Goal: Task Accomplishment & Management: Manage account settings

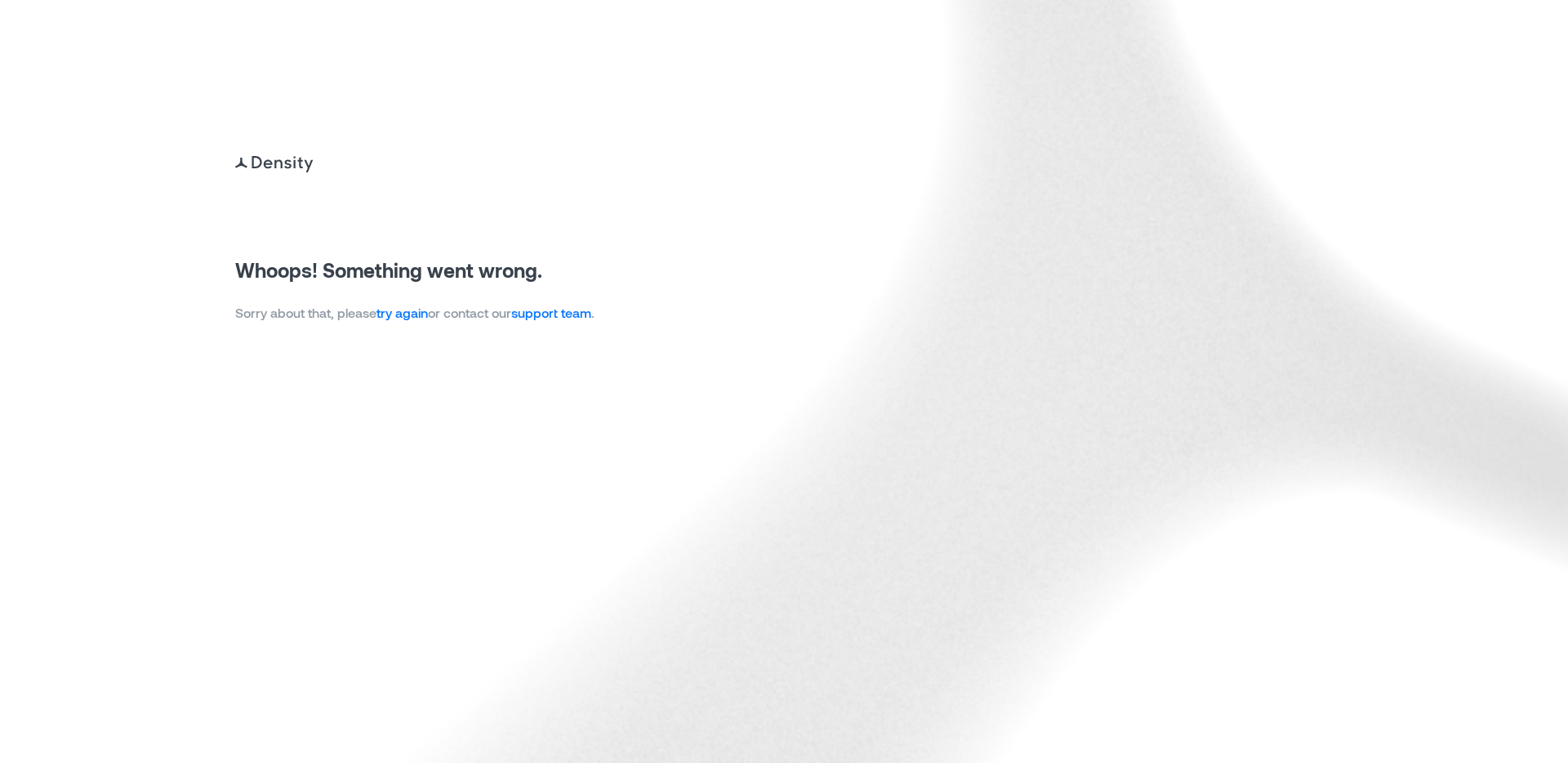
click at [393, 319] on link "try again" at bounding box center [402, 313] width 52 height 16
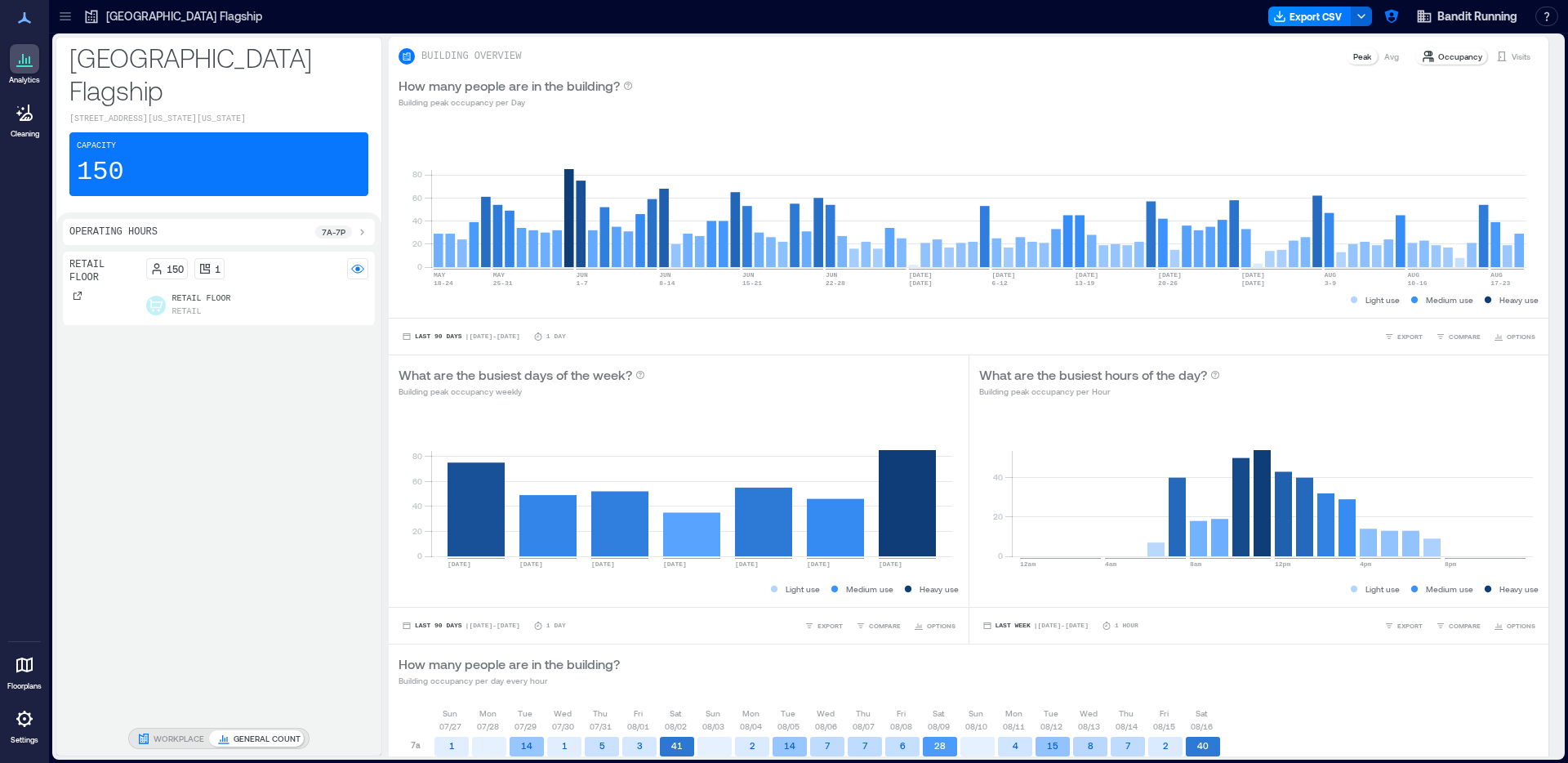
click at [21, 727] on icon at bounding box center [25, 719] width 20 height 20
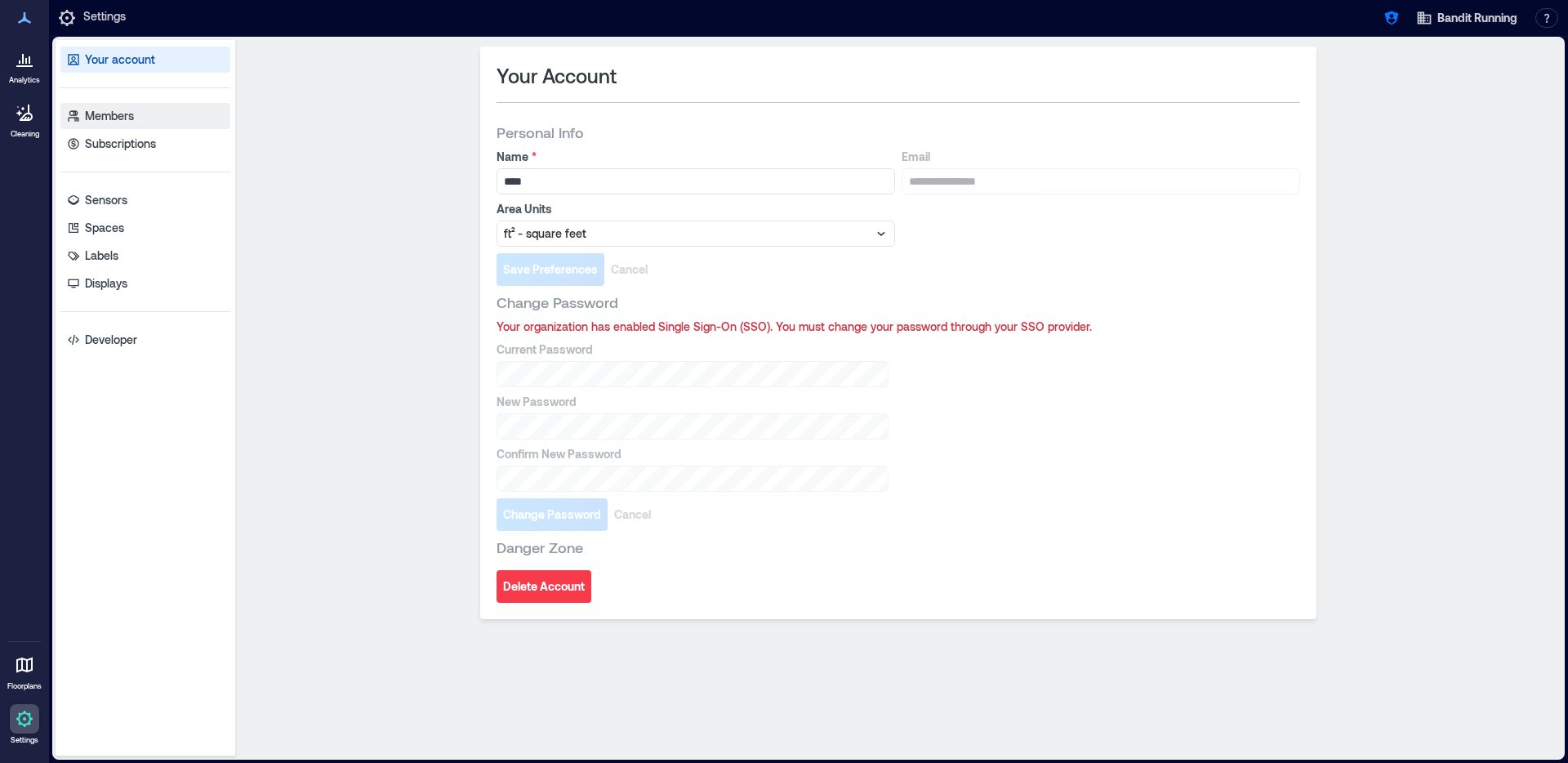
click at [146, 110] on link "Members" at bounding box center [146, 116] width 170 height 26
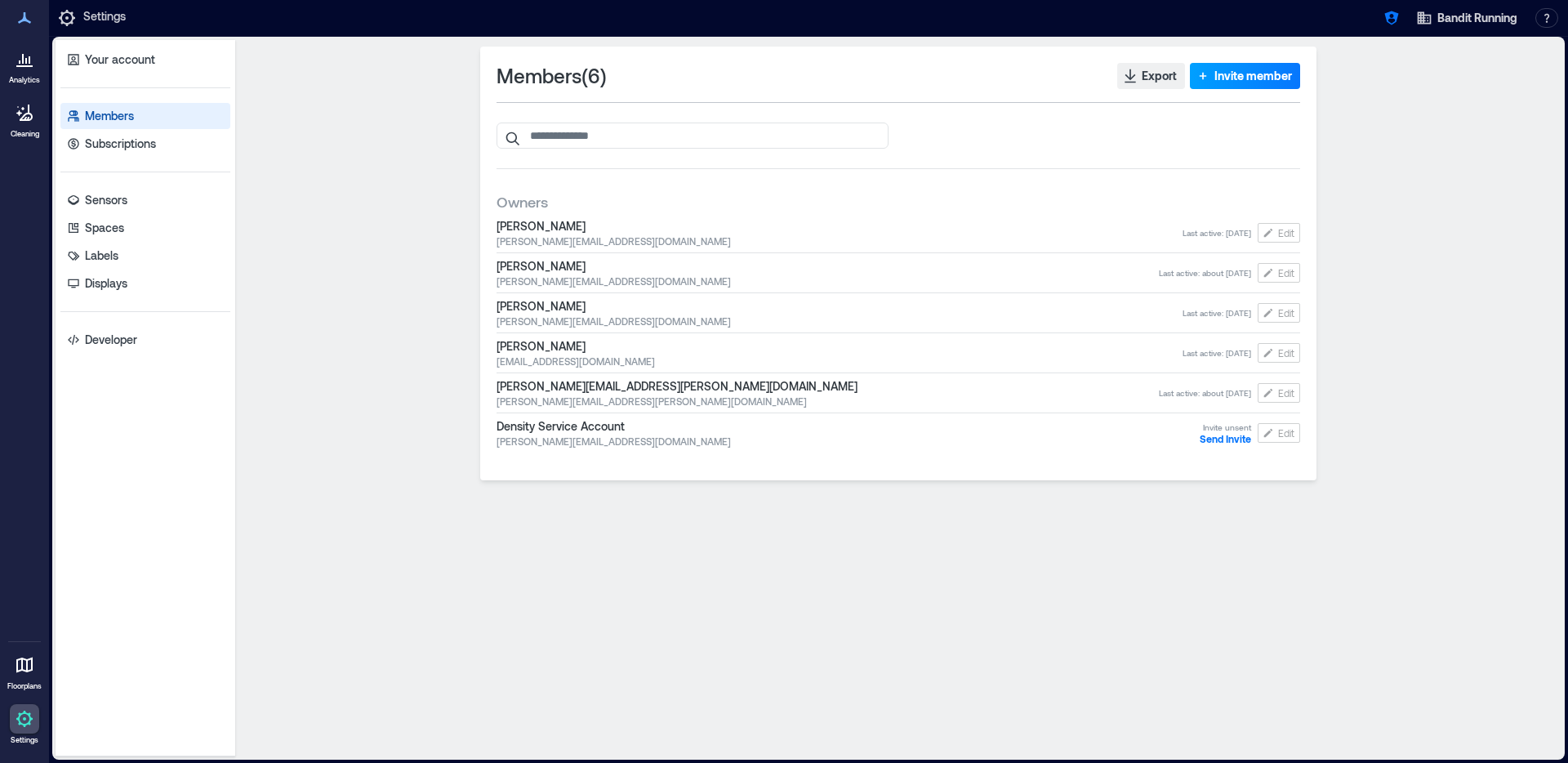
click at [1231, 74] on span "Invite member" at bounding box center [1254, 76] width 78 height 16
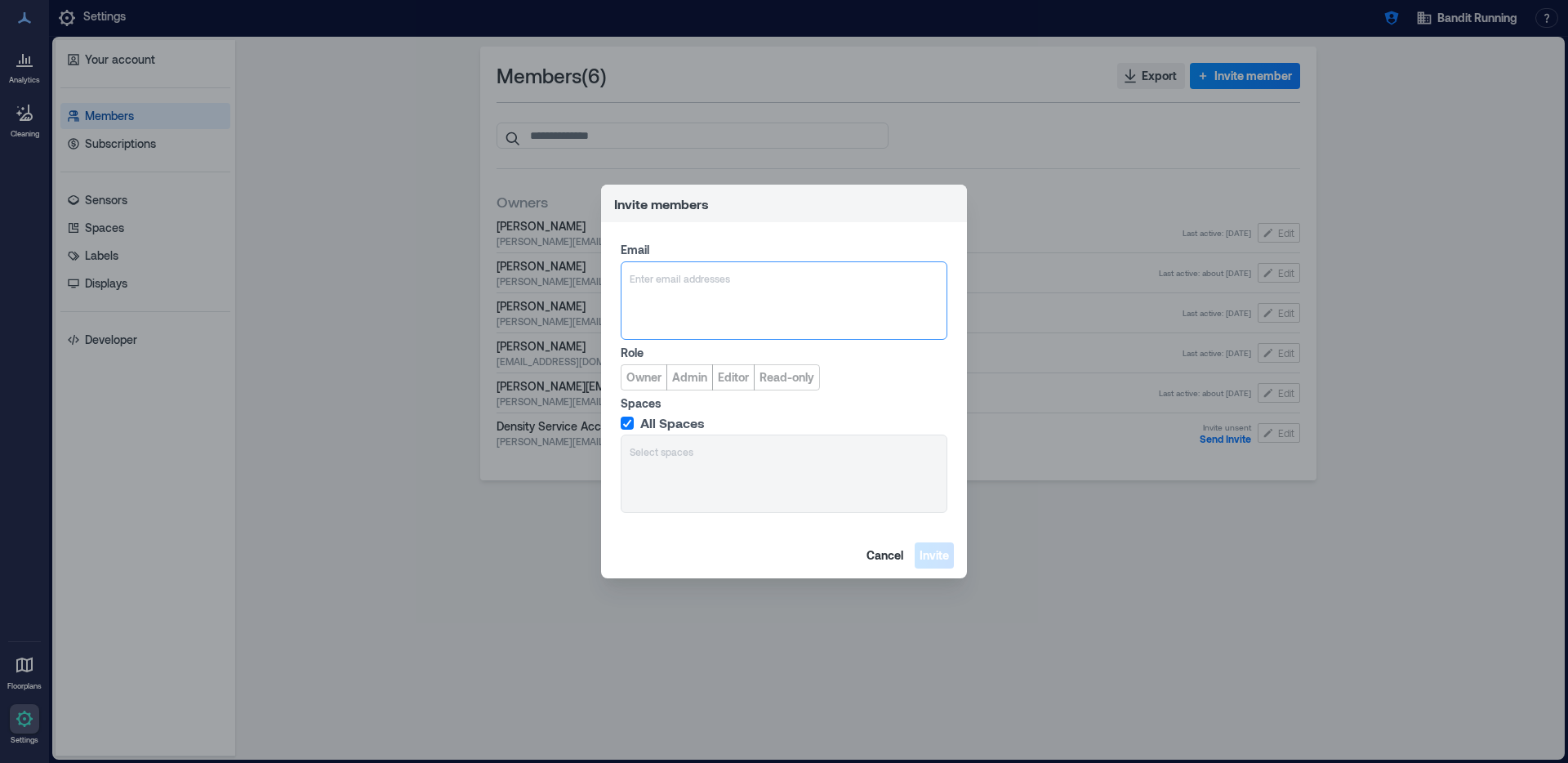
click at [695, 285] on div at bounding box center [784, 279] width 308 height 16
type input "**********"
click at [883, 357] on div "Add delossantoszabalajose@gmail.com" at bounding box center [784, 358] width 318 height 26
click at [636, 383] on span "Owner" at bounding box center [644, 378] width 35 height 16
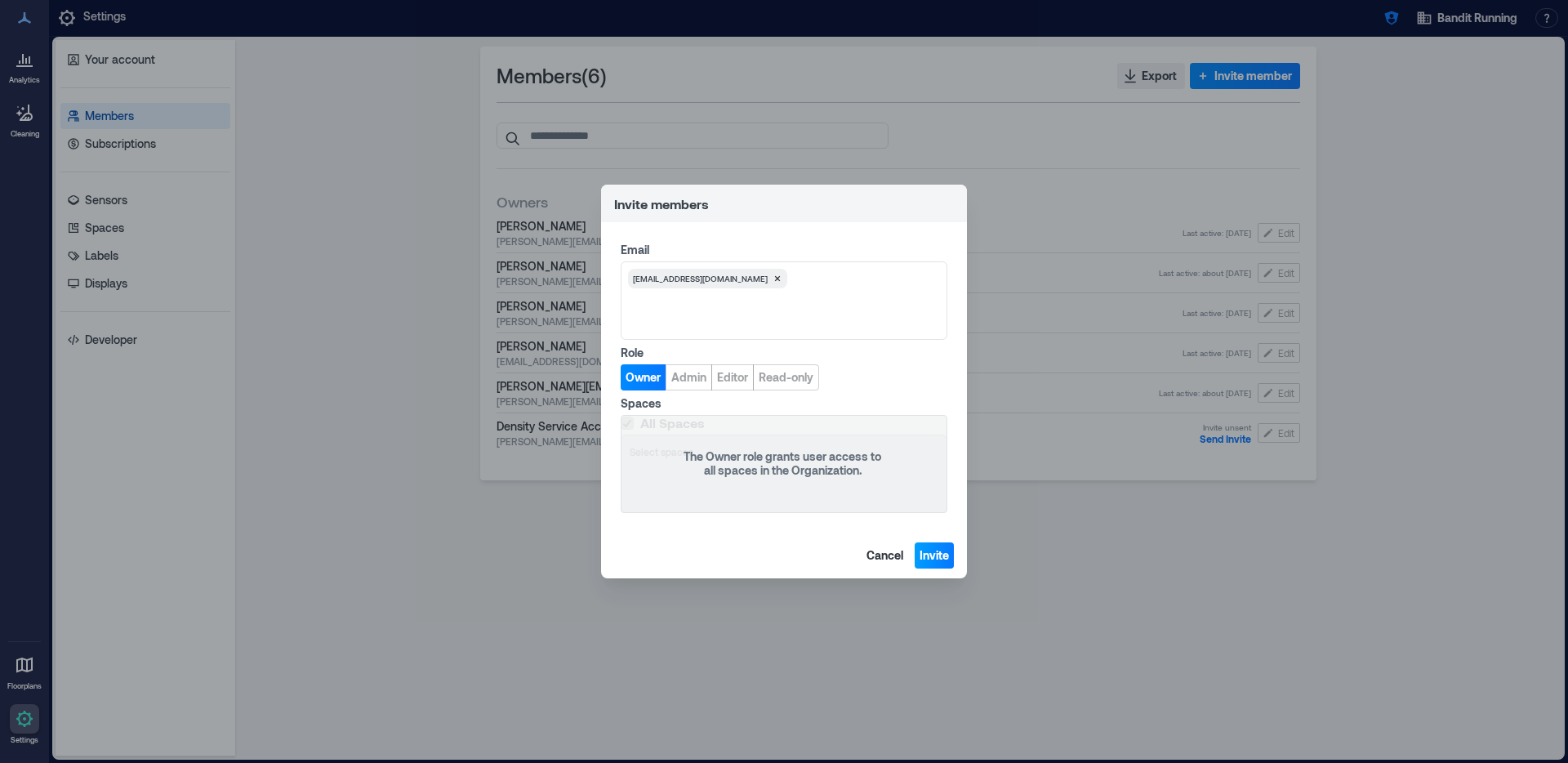
click at [928, 554] on span "Invite" at bounding box center [933, 555] width 29 height 16
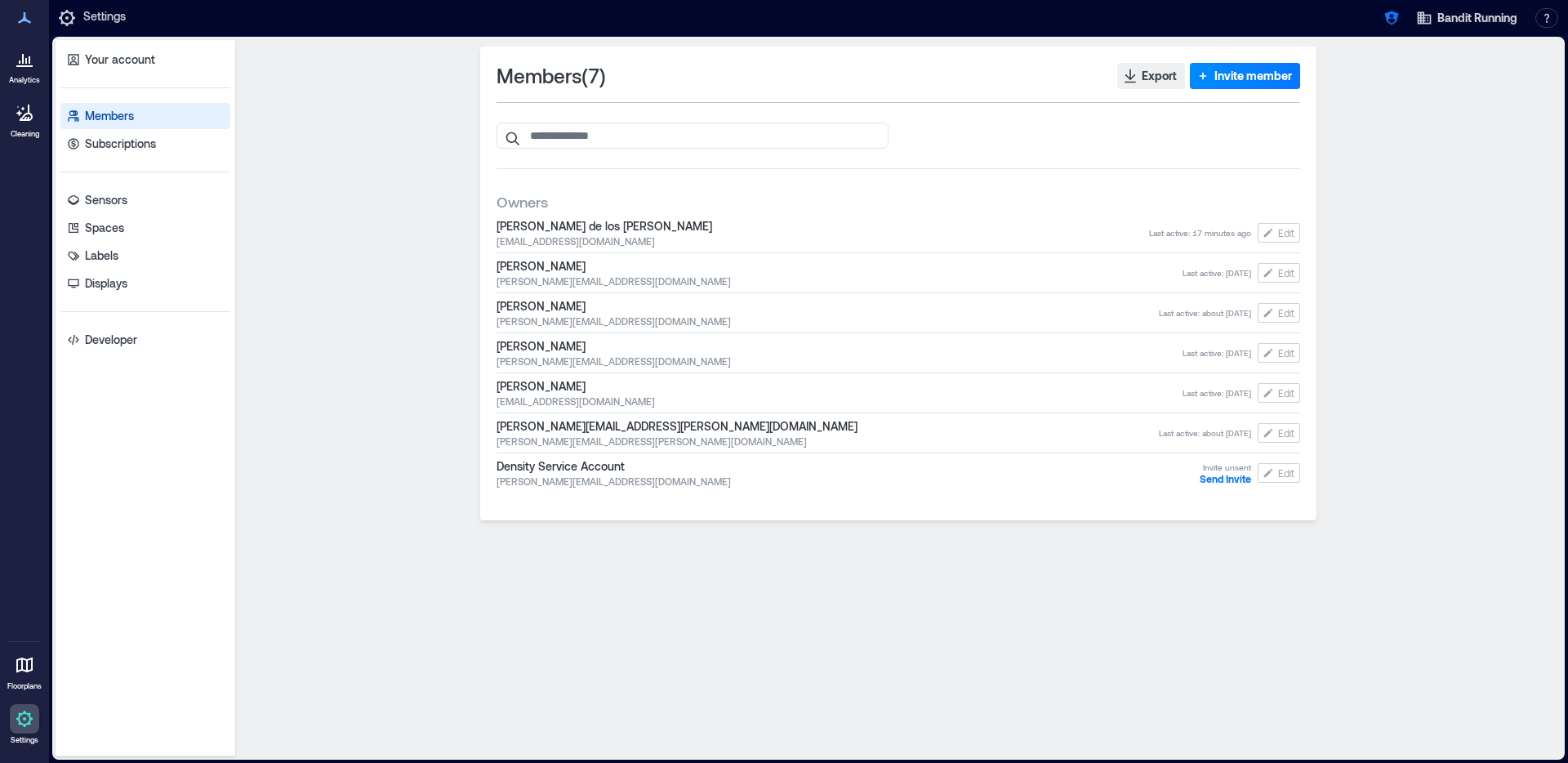
click at [1234, 89] on div "Members ( 7 ) Export Invite member" at bounding box center [898, 89] width 803 height 53
click at [1234, 74] on span "Invite member" at bounding box center [1254, 76] width 78 height 16
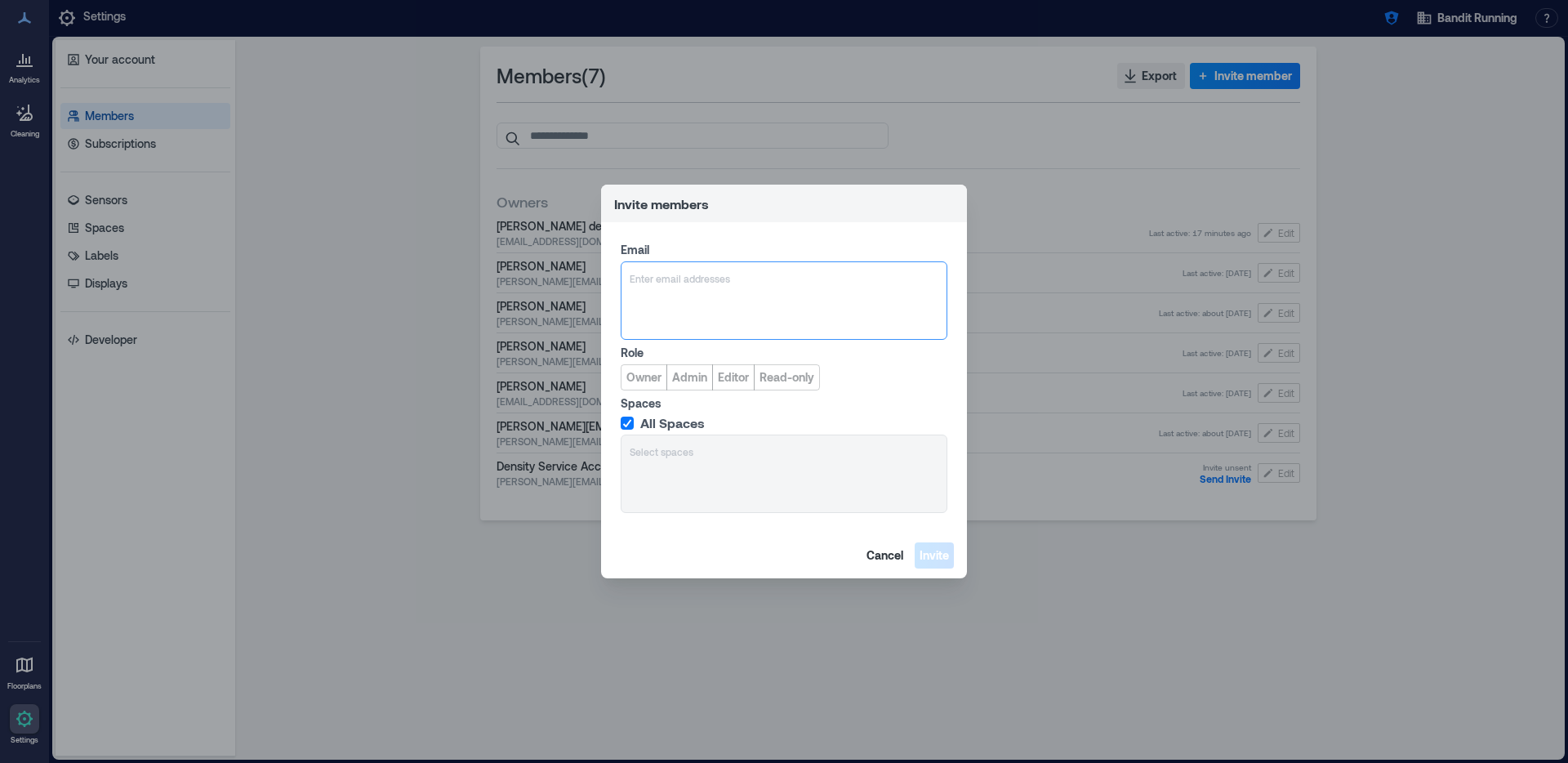
click at [679, 275] on div at bounding box center [784, 279] width 308 height 16
click at [680, 285] on div at bounding box center [784, 279] width 308 height 16
type input "*"
type input "**********"
click at [686, 281] on icon at bounding box center [689, 280] width 6 height 6
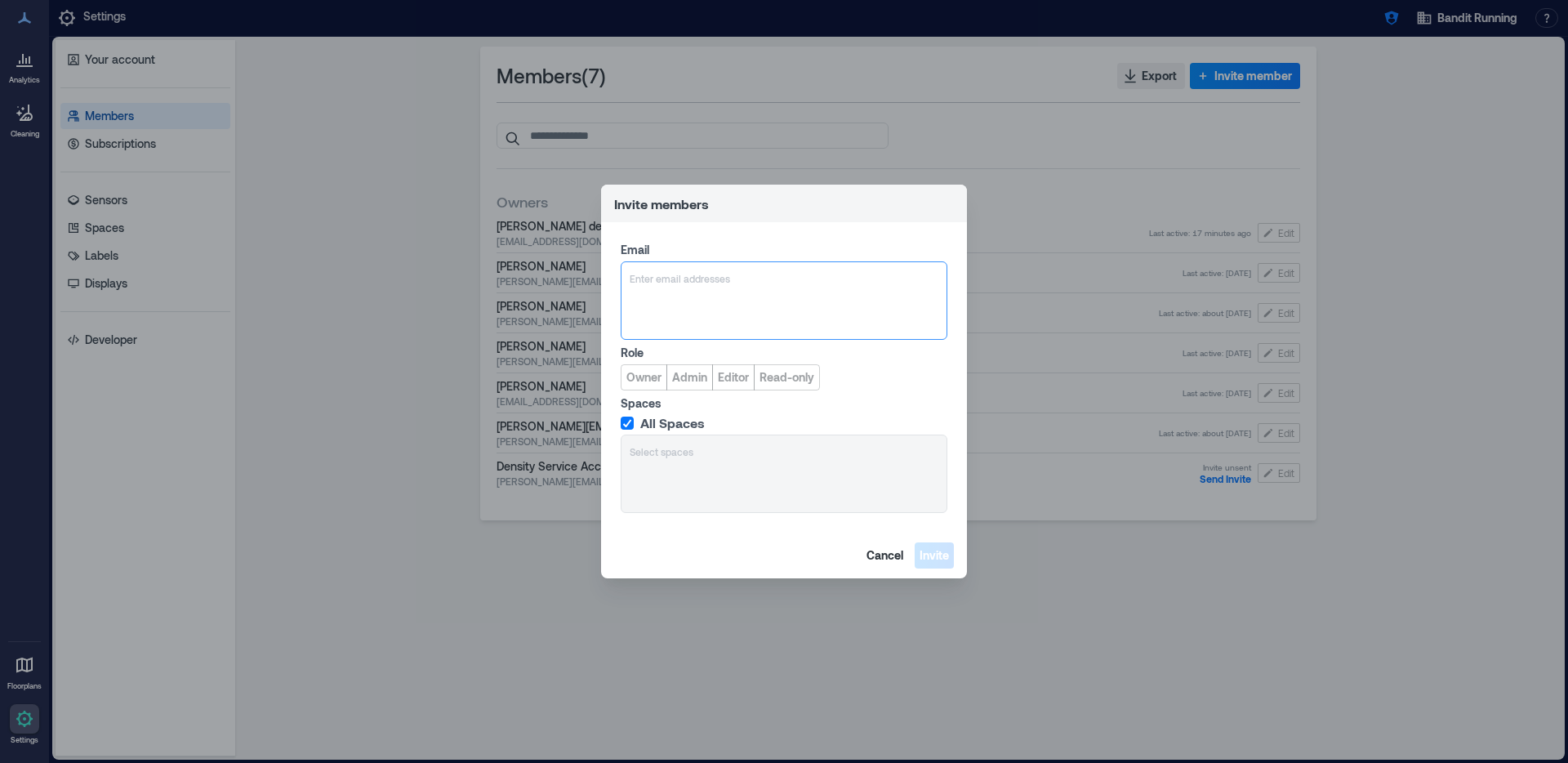
drag, startPoint x: 691, startPoint y: 294, endPoint x: 690, endPoint y: 286, distance: 8.1
click at [691, 293] on div "Enter email addresses" at bounding box center [784, 301] width 326 height 79
type input "**********"
click at [713, 356] on span "[EMAIL_ADDRESS][DOMAIN_NAME]" at bounding box center [730, 357] width 135 height 13
click at [647, 379] on span "Owner" at bounding box center [644, 378] width 35 height 16
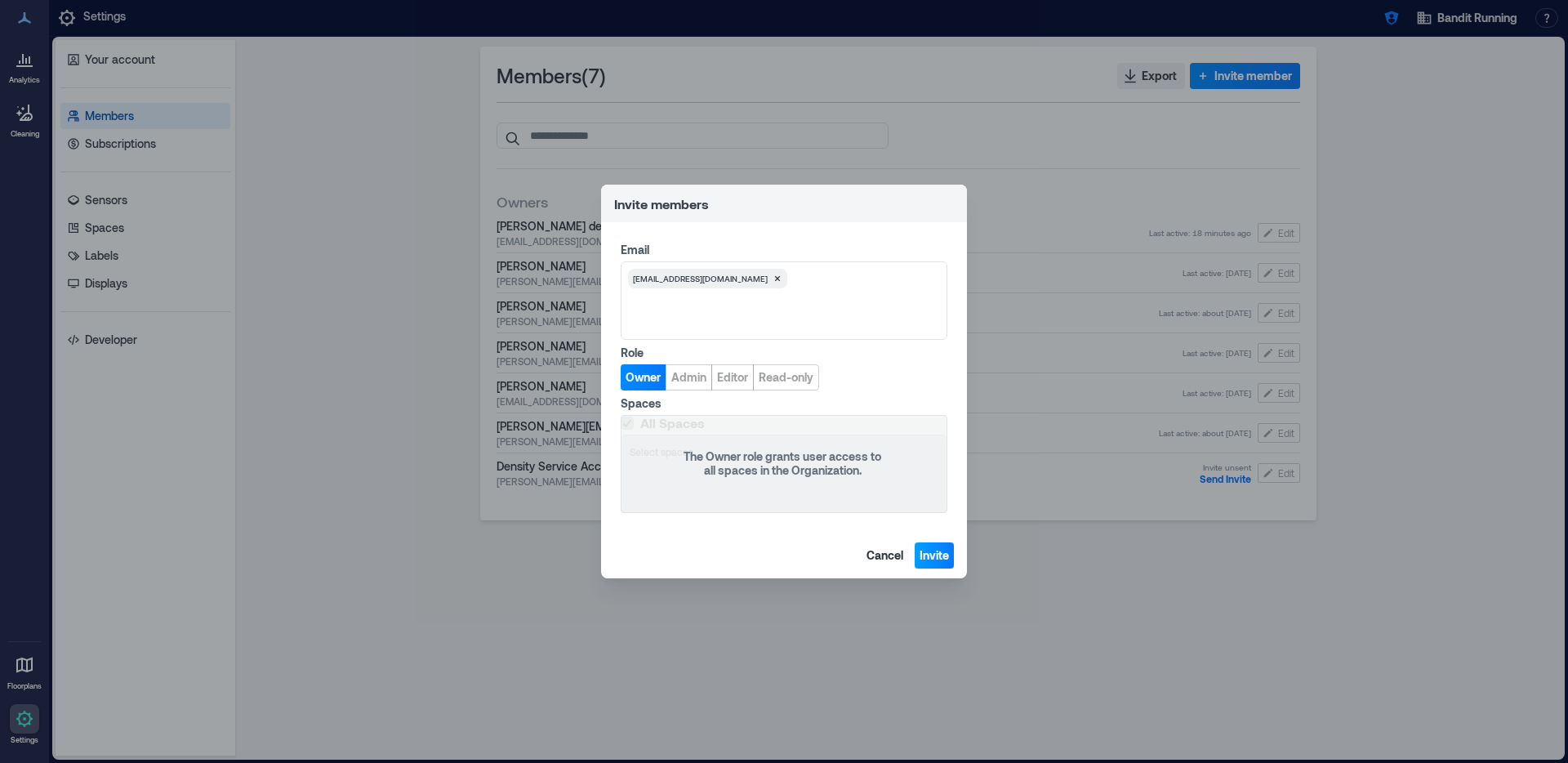
click at [936, 558] on span "Invite" at bounding box center [933, 555] width 29 height 16
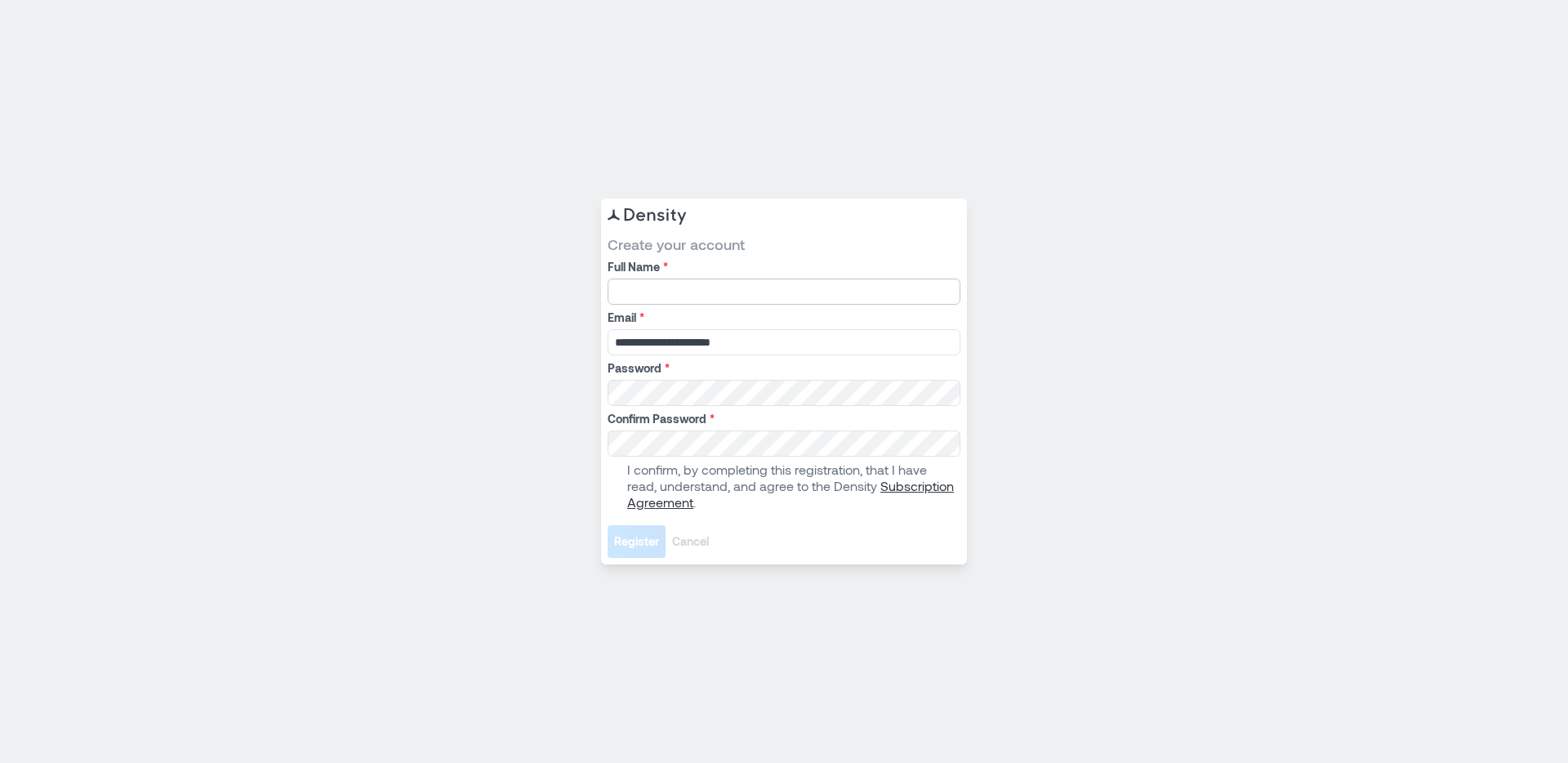
click at [707, 286] on input "Full Name *" at bounding box center [784, 292] width 353 height 26
type input "*"
type input "**********"
click at [613, 484] on span at bounding box center [614, 485] width 13 height 13
click at [657, 554] on button "Register" at bounding box center [637, 541] width 58 height 33
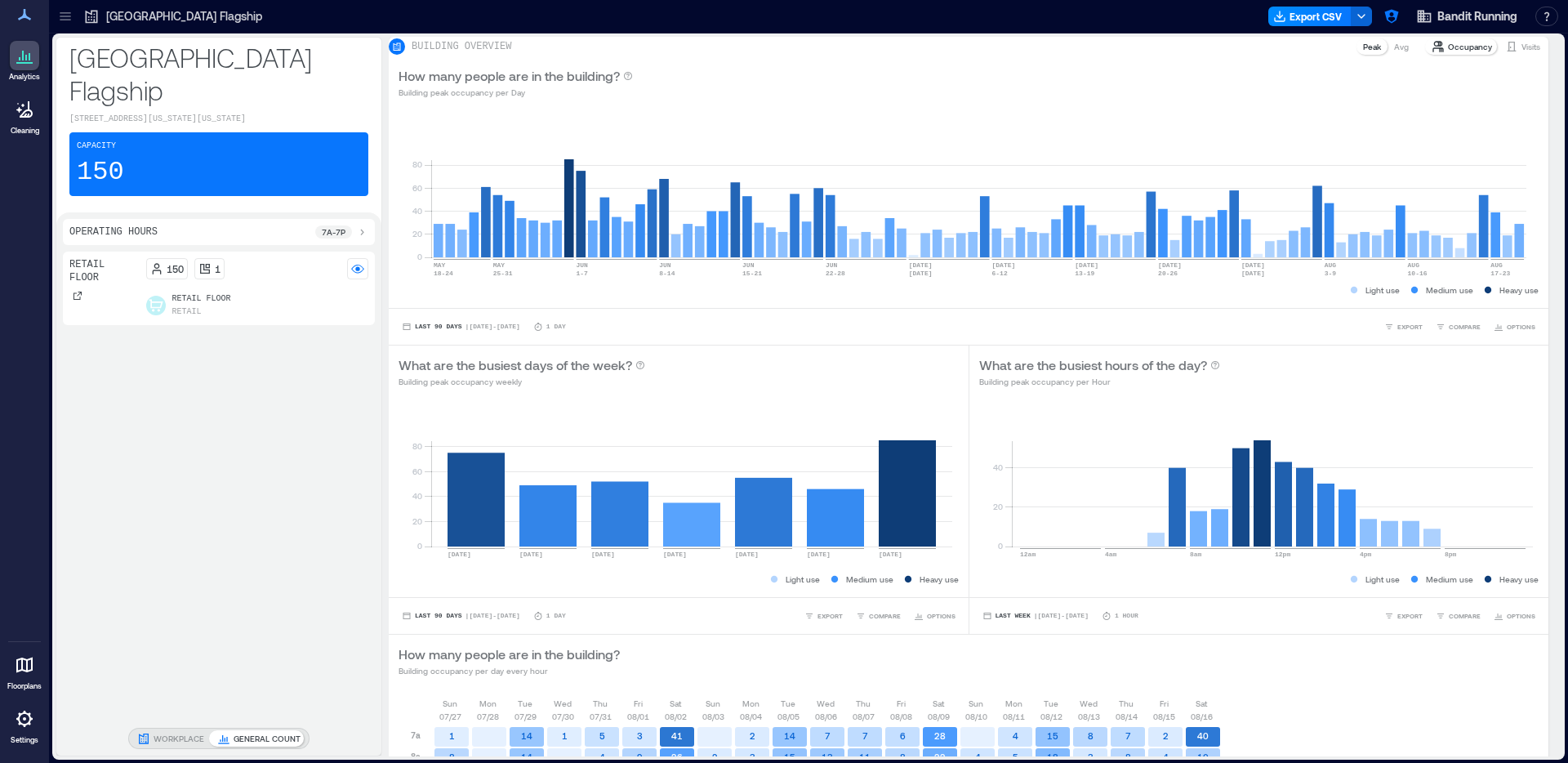
click at [21, 724] on icon at bounding box center [24, 719] width 16 height 16
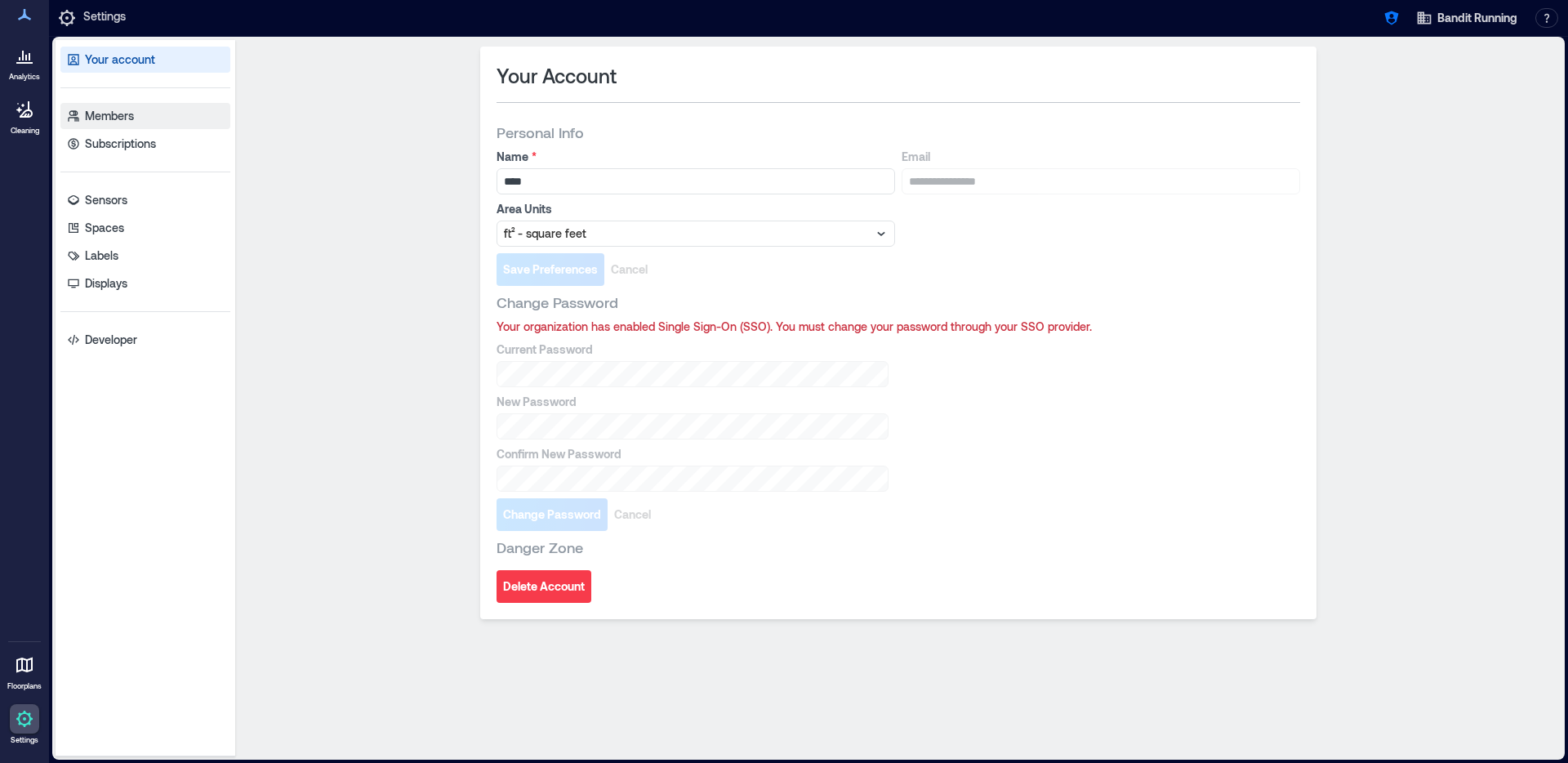
click at [115, 124] on p "Members" at bounding box center [109, 116] width 49 height 16
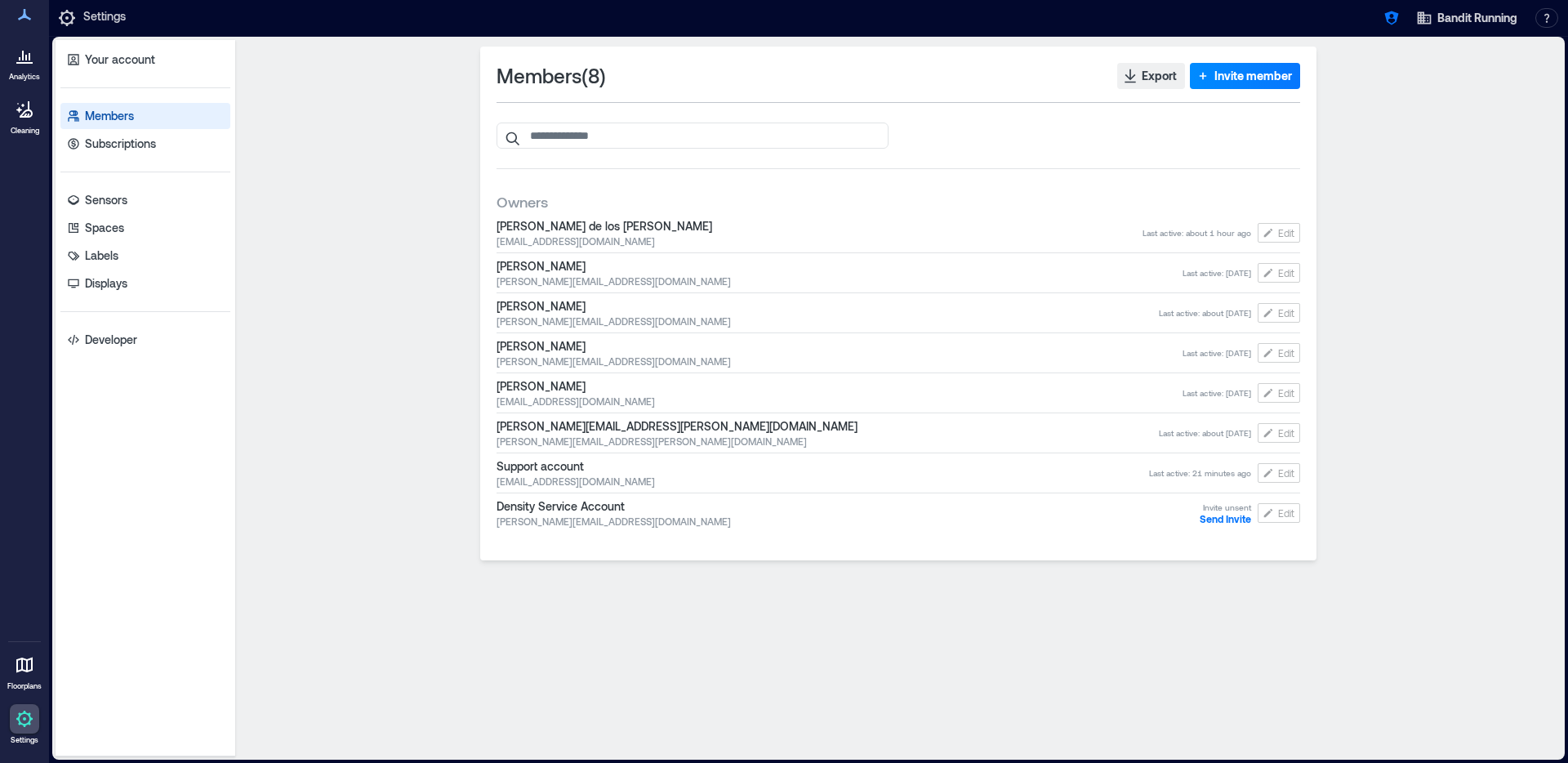
click at [602, 247] on span "[EMAIL_ADDRESS][DOMAIN_NAME]" at bounding box center [819, 241] width 646 height 13
copy span "[EMAIL_ADDRESS][DOMAIN_NAME]"
